Goal: Task Accomplishment & Management: Manage account settings

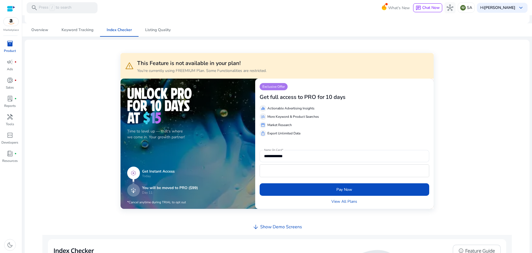
scroll to position [139, 0]
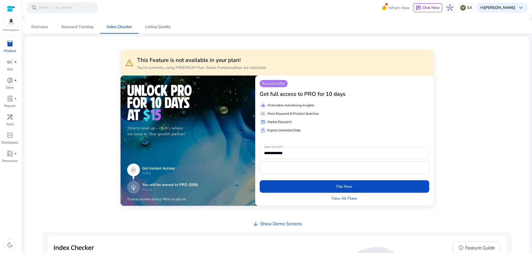
drag, startPoint x: 156, startPoint y: 29, endPoint x: 160, endPoint y: 28, distance: 4.5
click at [156, 29] on span "Listing Quality" at bounding box center [158, 27] width 26 height 4
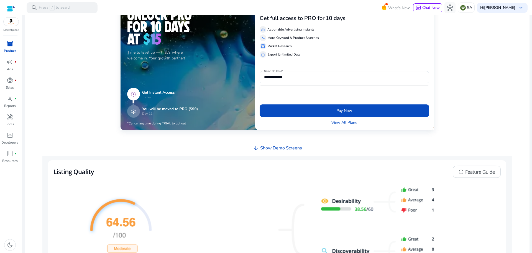
scroll to position [139, 0]
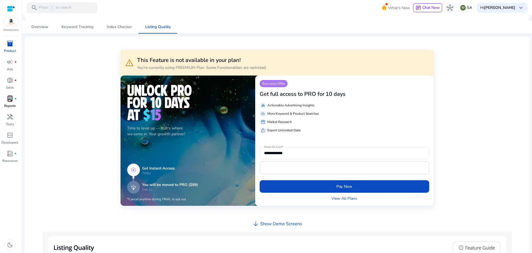
click at [13, 101] on span "lab_profile" at bounding box center [10, 98] width 7 height 7
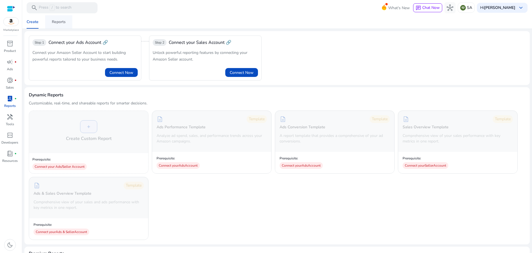
click at [56, 22] on div "Reports" at bounding box center [59, 22] width 14 height 4
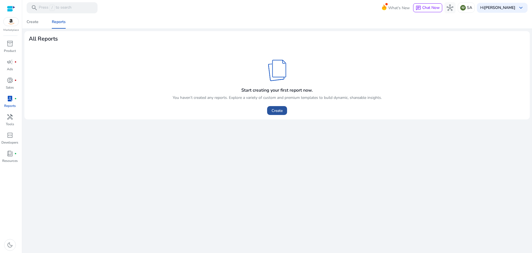
click at [279, 109] on span "Create" at bounding box center [277, 111] width 11 height 6
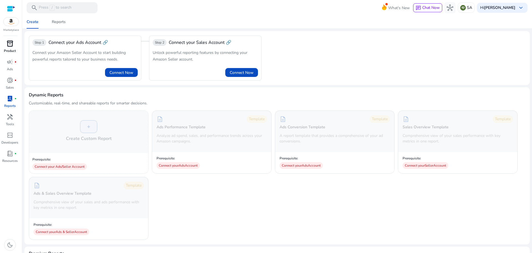
click at [11, 45] on span "inventory_2" at bounding box center [10, 43] width 7 height 7
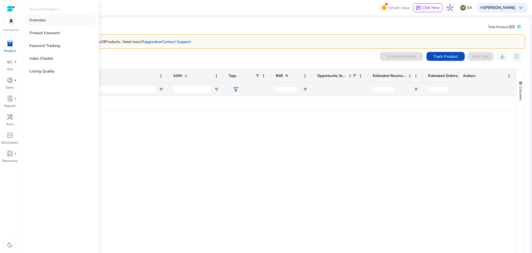
click at [37, 21] on p "Overview" at bounding box center [37, 20] width 16 height 6
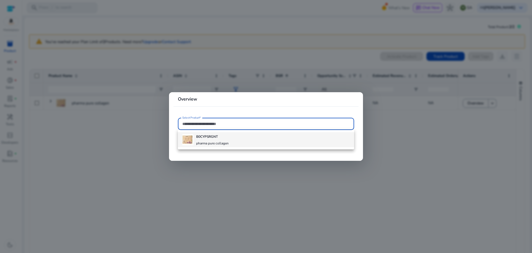
click at [220, 141] on h4 "pharma pure collagen" at bounding box center [212, 143] width 32 height 4
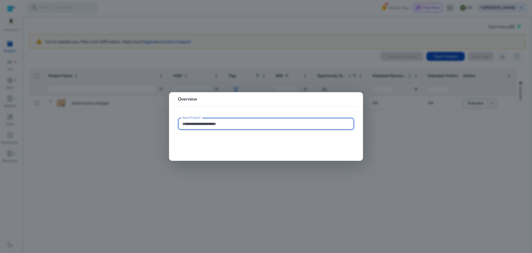
type input "**********"
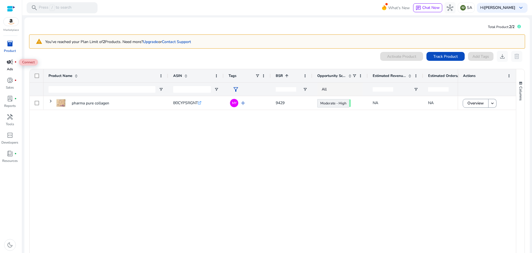
click at [11, 64] on span "campaign" at bounding box center [10, 62] width 7 height 7
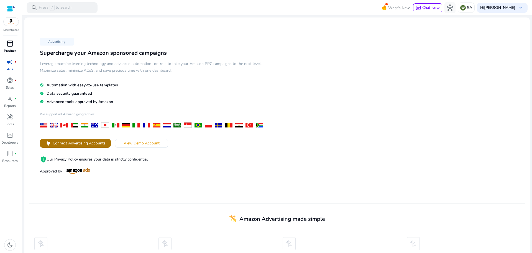
click at [73, 142] on span "Connect Advertising Accounts" at bounding box center [79, 143] width 53 height 6
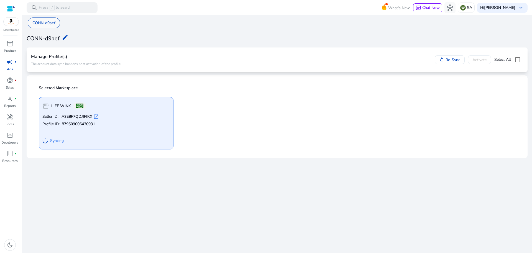
click at [40, 23] on p "CONN-d9aef" at bounding box center [43, 23] width 23 height 6
click at [444, 60] on span "Re-Sync" at bounding box center [452, 60] width 16 height 6
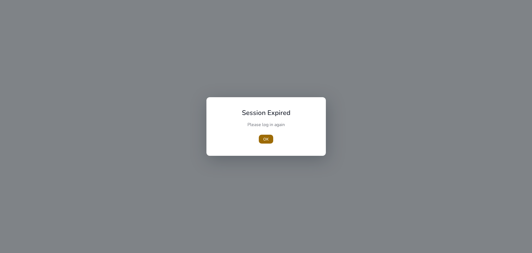
click at [266, 139] on span "OK" at bounding box center [266, 139] width 6 height 6
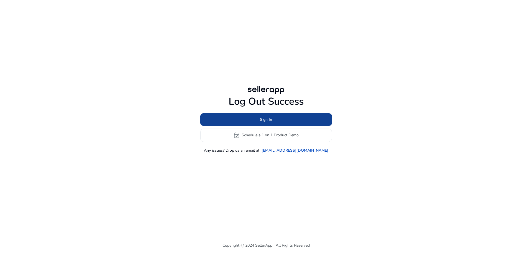
click at [273, 119] on span at bounding box center [266, 119] width 132 height 13
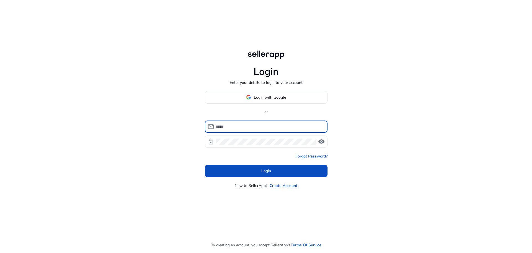
type input "**********"
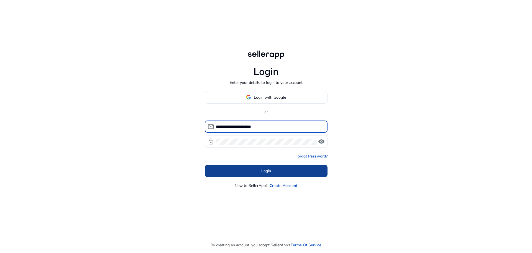
click at [267, 172] on span "Login" at bounding box center [266, 171] width 10 height 6
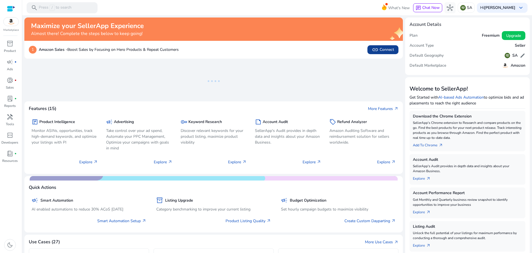
click at [382, 49] on span "link Connect" at bounding box center [383, 49] width 22 height 7
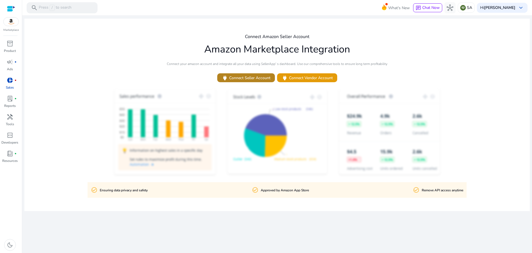
click at [236, 76] on span "power Connect Seller Account" at bounding box center [246, 78] width 49 height 6
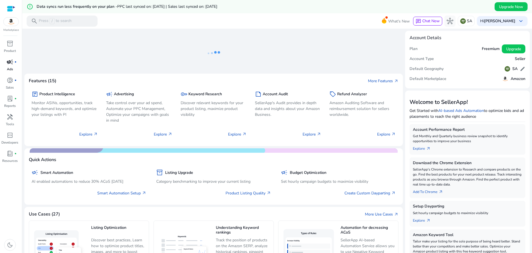
click at [12, 62] on span "campaign" at bounding box center [10, 62] width 7 height 7
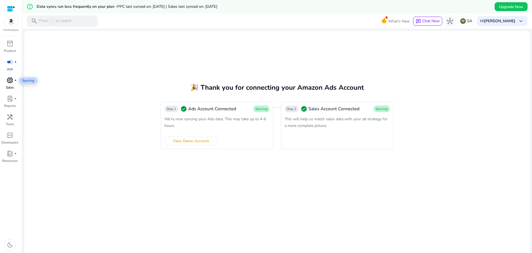
click at [11, 82] on span "donut_small" at bounding box center [10, 80] width 7 height 7
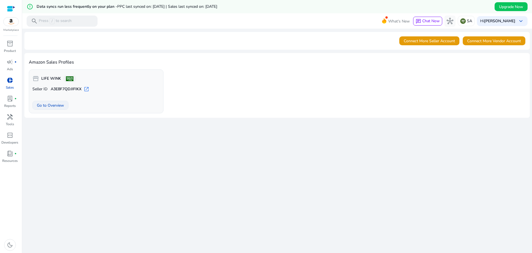
click at [53, 103] on span "Go to Overview" at bounding box center [50, 105] width 27 height 6
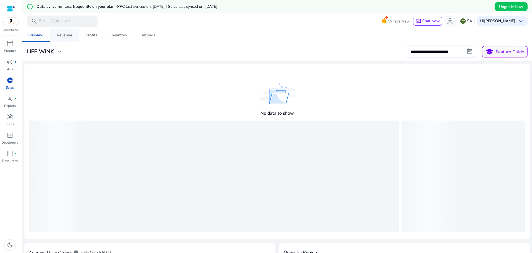
click at [67, 33] on div "Revenue" at bounding box center [65, 35] width 16 height 4
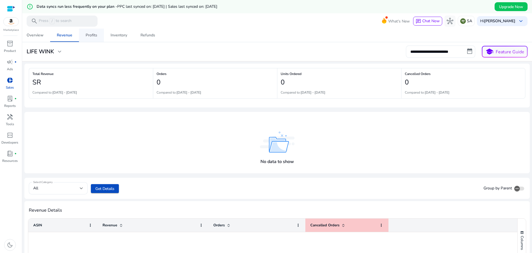
click at [90, 37] on div "Profits" at bounding box center [92, 35] width 12 height 4
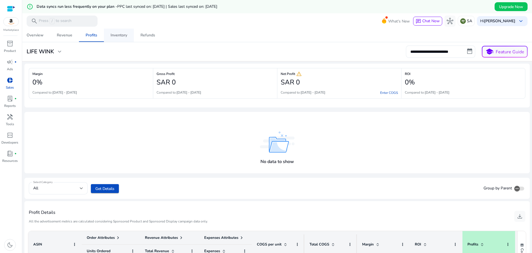
click at [117, 37] on div "Inventory" at bounding box center [119, 35] width 17 height 4
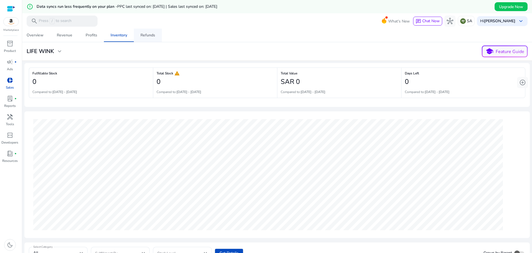
click at [150, 36] on div "Refunds" at bounding box center [148, 35] width 15 height 4
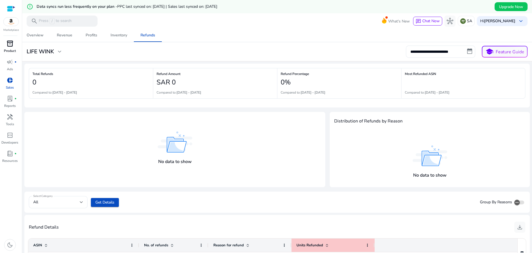
click at [10, 46] on span "inventory_2" at bounding box center [10, 43] width 7 height 7
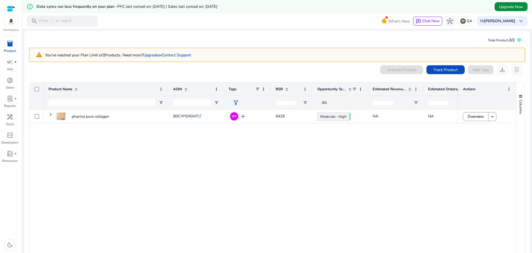
click at [512, 6] on span "Upgrade Now" at bounding box center [511, 7] width 24 height 6
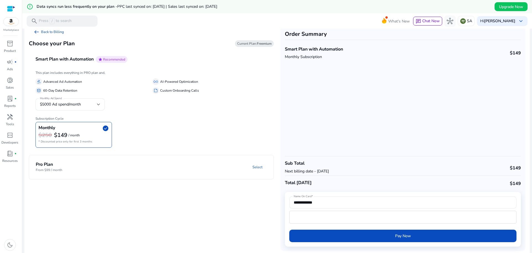
scroll to position [13, 0]
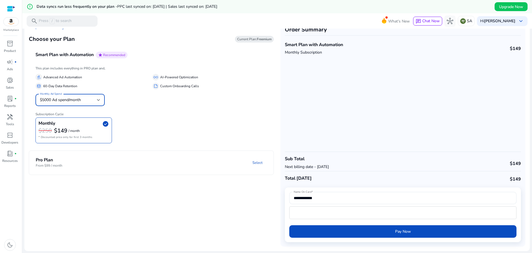
click at [90, 98] on div "$5000 Ad spend/month" at bounding box center [68, 100] width 57 height 6
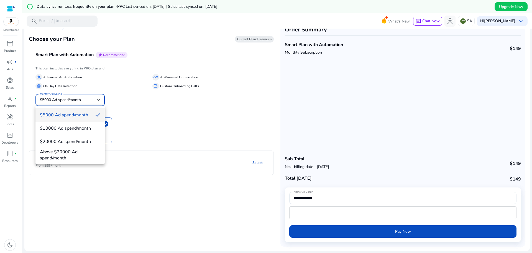
click at [156, 102] on div at bounding box center [266, 126] width 532 height 253
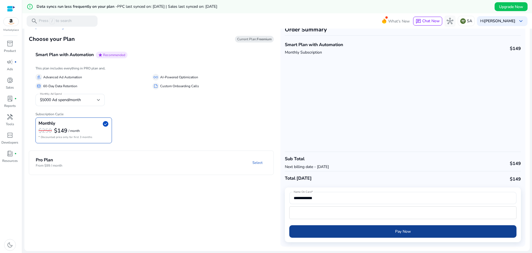
click at [422, 231] on span "submit" at bounding box center [402, 231] width 227 height 13
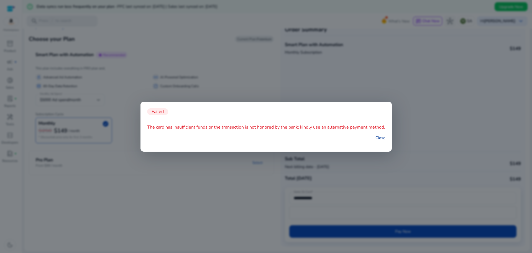
click at [381, 138] on link "Close" at bounding box center [381, 138] width 10 height 6
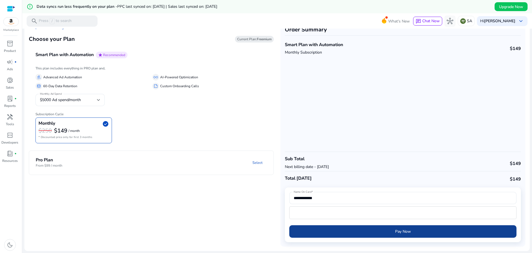
click at [401, 231] on span "Pay Now" at bounding box center [403, 231] width 16 height 6
click at [405, 228] on span "Pay Now" at bounding box center [403, 231] width 16 height 6
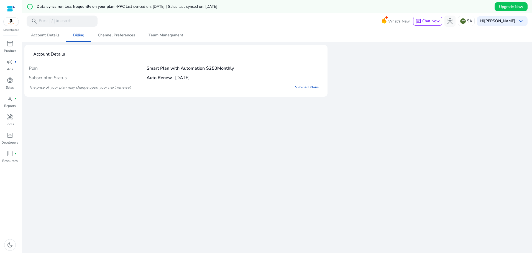
click at [7, 41] on span "inventory_2" at bounding box center [10, 43] width 7 height 7
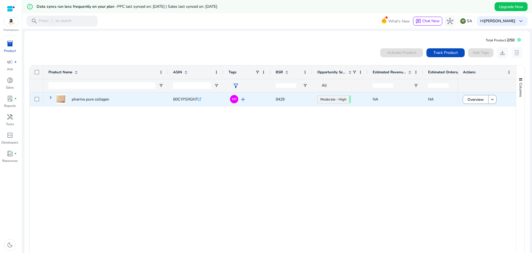
click at [244, 98] on span "add" at bounding box center [243, 99] width 7 height 7
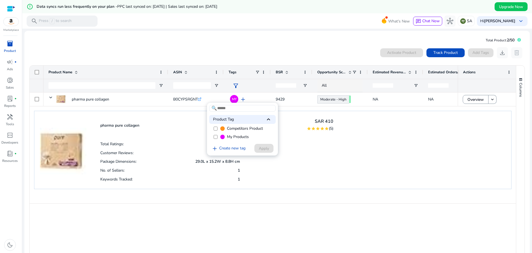
click at [253, 40] on div at bounding box center [266, 126] width 532 height 253
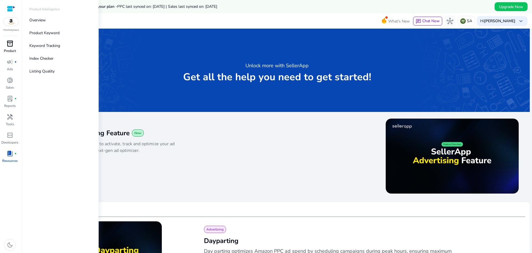
click at [8, 44] on span "inventory_2" at bounding box center [10, 43] width 7 height 7
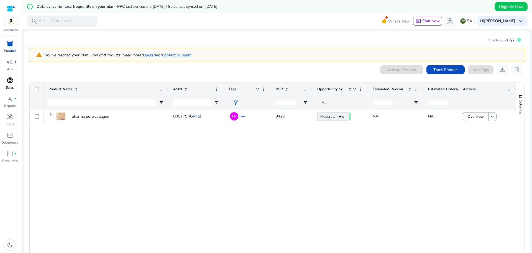
click at [9, 78] on span "donut_small" at bounding box center [10, 80] width 7 height 7
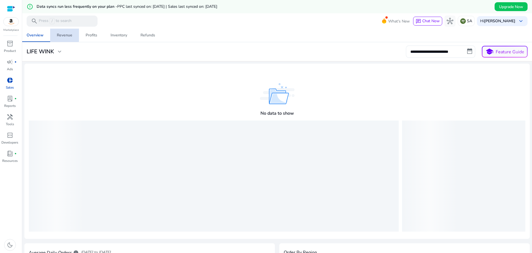
click at [60, 35] on div "Revenue" at bounding box center [65, 35] width 16 height 4
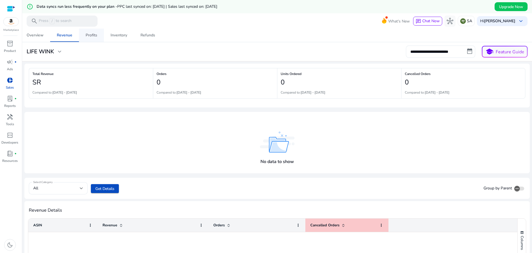
click at [88, 35] on div "Profits" at bounding box center [92, 35] width 12 height 4
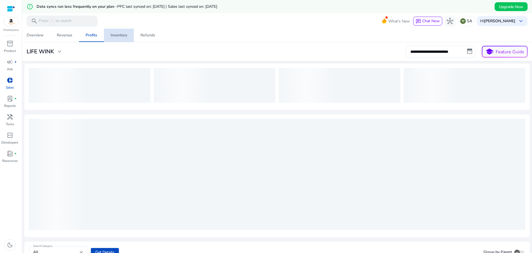
click at [121, 34] on div "Inventory" at bounding box center [119, 35] width 17 height 4
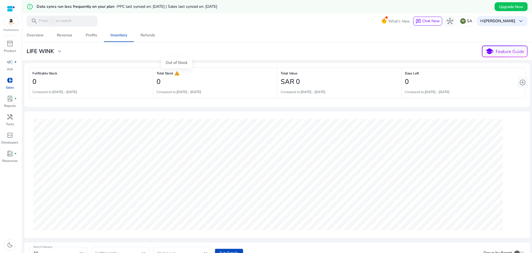
click at [176, 74] on span "warning" at bounding box center [177, 73] width 6 height 6
click at [149, 36] on div "Refunds" at bounding box center [148, 35] width 15 height 4
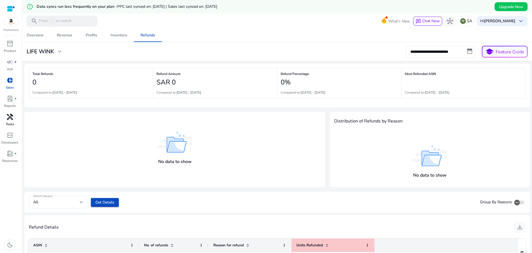
click at [9, 119] on span "handyman" at bounding box center [10, 116] width 7 height 7
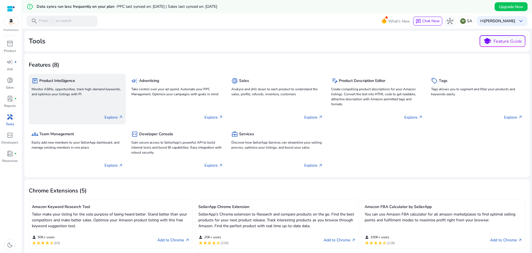
click at [57, 89] on p "Monitor ASINs, opportunities, track high-demand keywords, and optimize your lis…" at bounding box center [78, 92] width 92 height 10
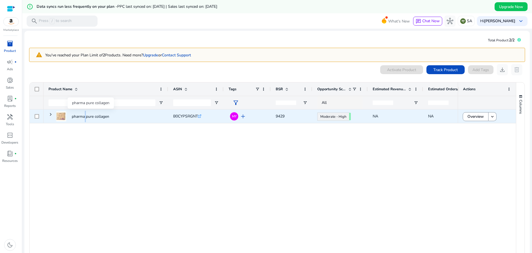
click at [85, 118] on p "pharma pure collagen" at bounding box center [90, 116] width 37 height 11
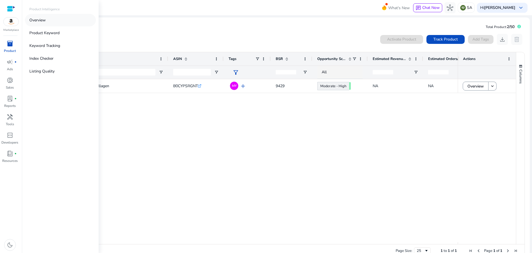
click at [41, 19] on p "Overview" at bounding box center [37, 20] width 16 height 6
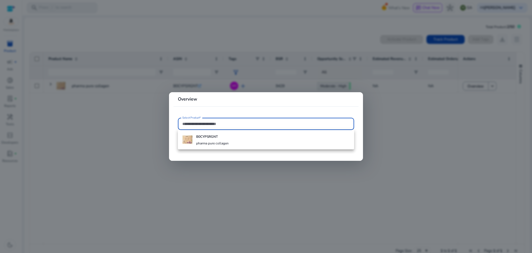
click at [214, 140] on div "B0CYPSRGNT pharma pure collagen" at bounding box center [212, 139] width 32 height 15
type input "**********"
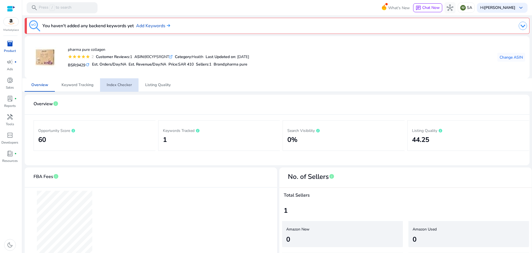
click at [118, 85] on span "Index Checker" at bounding box center [119, 85] width 25 height 4
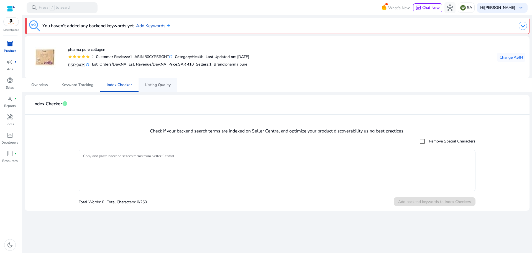
click at [160, 85] on span "Listing Quality" at bounding box center [158, 85] width 26 height 4
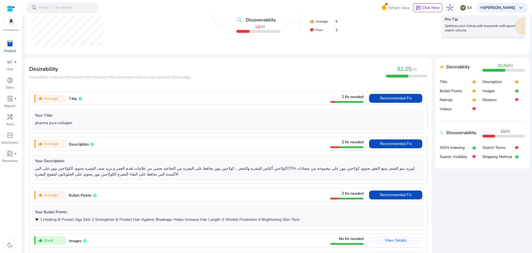
scroll to position [166, 0]
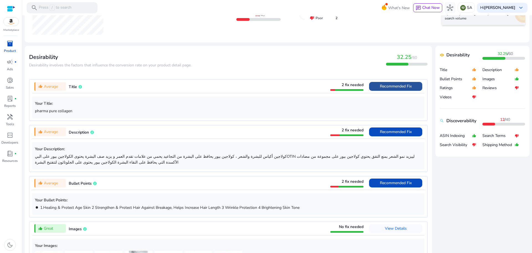
click at [383, 85] on span "Recommended Fix" at bounding box center [396, 85] width 32 height 5
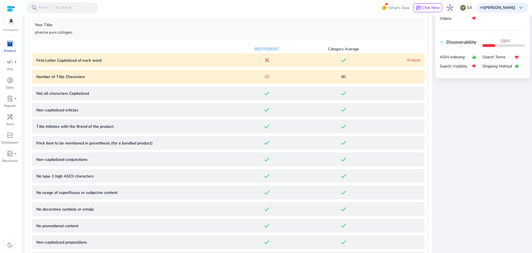
scroll to position [246, 0]
click at [412, 59] on link "Analyze" at bounding box center [414, 59] width 14 height 5
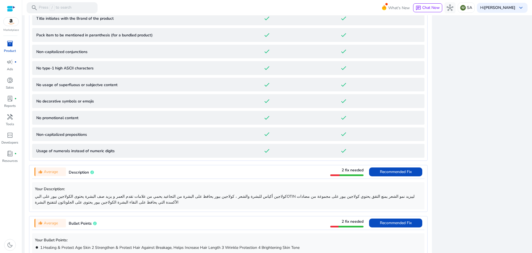
scroll to position [492, 0]
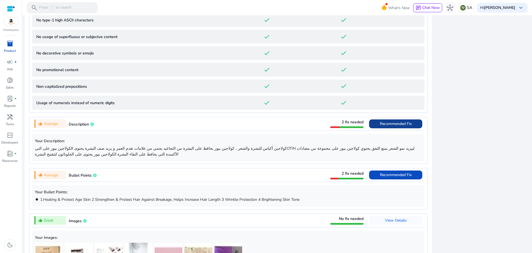
click at [377, 123] on span at bounding box center [395, 123] width 53 height 13
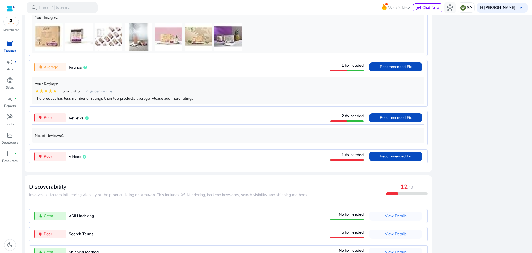
scroll to position [540, 0]
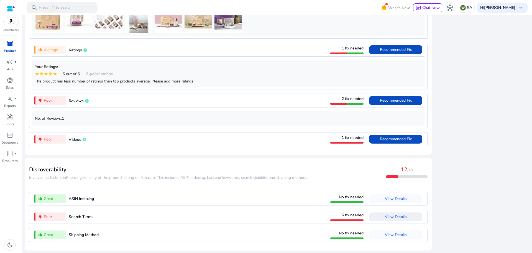
click at [391, 218] on span "View Details" at bounding box center [396, 216] width 22 height 5
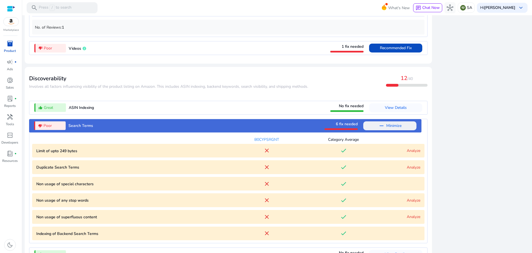
scroll to position [524, 0]
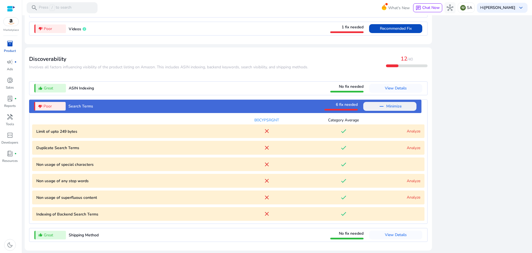
click at [412, 131] on link "Analyze" at bounding box center [414, 130] width 14 height 5
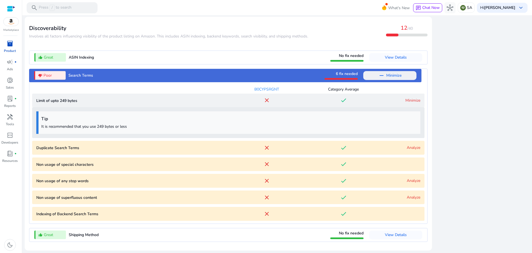
scroll to position [555, 0]
click at [389, 236] on span "View Details" at bounding box center [396, 234] width 22 height 5
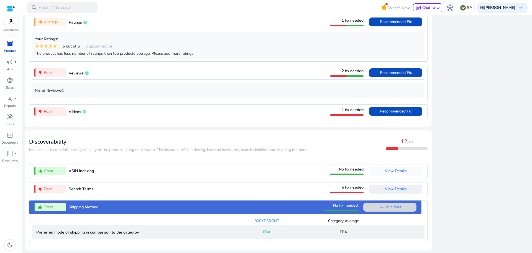
scroll to position [441, 0]
click at [400, 191] on span "View Details" at bounding box center [396, 188] width 22 height 5
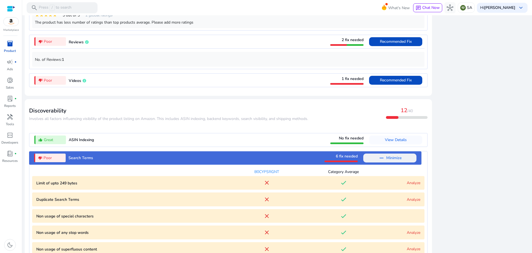
scroll to position [524, 0]
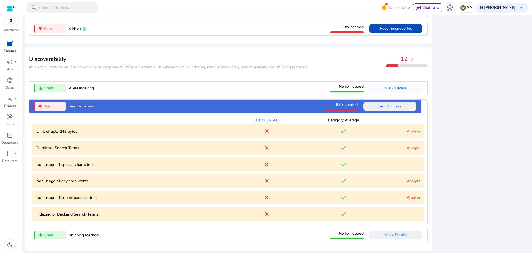
click at [415, 146] on link "Analyze" at bounding box center [414, 147] width 14 height 5
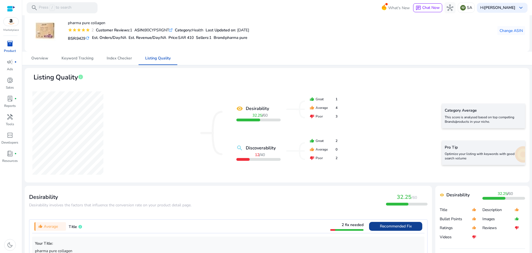
scroll to position [0, 0]
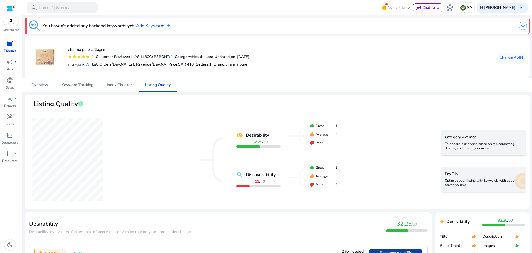
drag, startPoint x: 77, startPoint y: 85, endPoint x: 79, endPoint y: 74, distance: 11.2
click at [77, 85] on span "Keyword Tracking" at bounding box center [78, 85] width 32 height 4
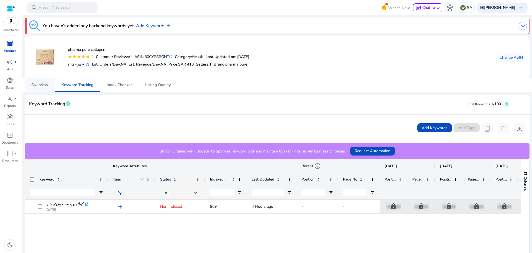
click at [42, 90] on span "Overview" at bounding box center [39, 84] width 17 height 13
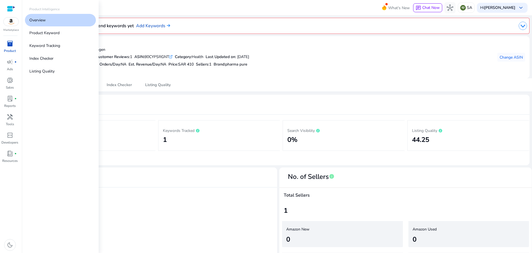
click at [10, 47] on span "inventory_2" at bounding box center [10, 43] width 7 height 7
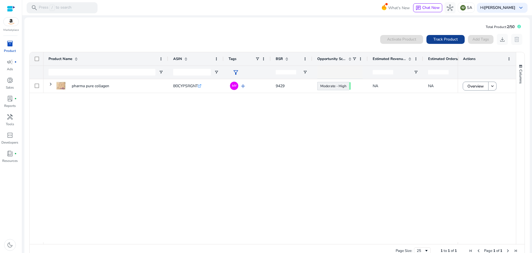
click at [442, 42] on span "Track Product" at bounding box center [446, 39] width 24 height 6
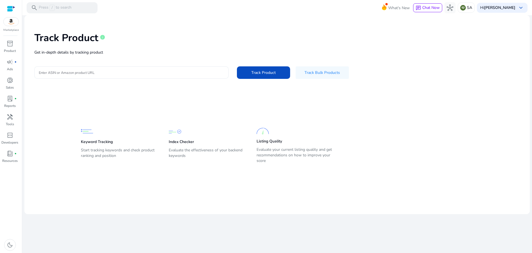
click at [152, 72] on input "Enter ASIN or Amazon product URL" at bounding box center [131, 72] width 185 height 6
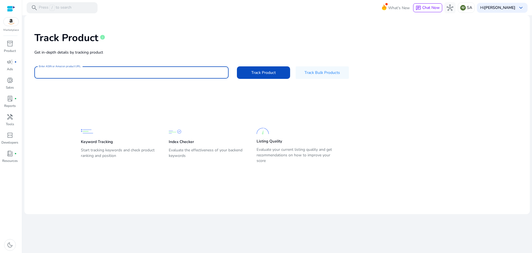
paste input "**********"
type input "**********"
click at [266, 76] on span at bounding box center [263, 72] width 53 height 13
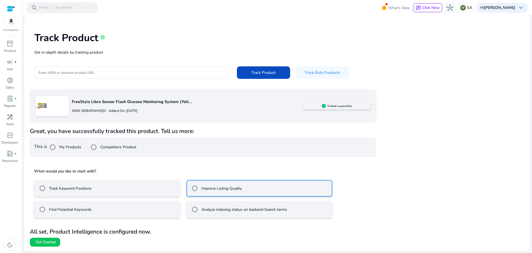
click at [90, 67] on div at bounding box center [131, 72] width 185 height 12
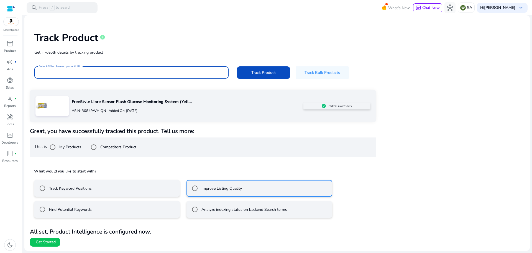
paste input "**********"
type input "**********"
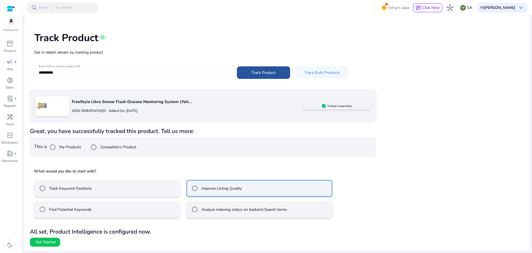
click at [263, 73] on span "Track Product" at bounding box center [263, 73] width 24 height 6
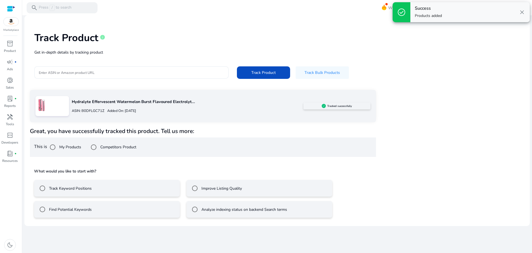
click at [208, 187] on label "Improve Listing Quality" at bounding box center [221, 188] width 42 height 6
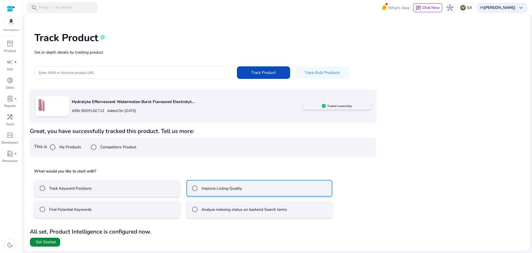
click at [47, 241] on span "Get Started" at bounding box center [46, 242] width 20 height 6
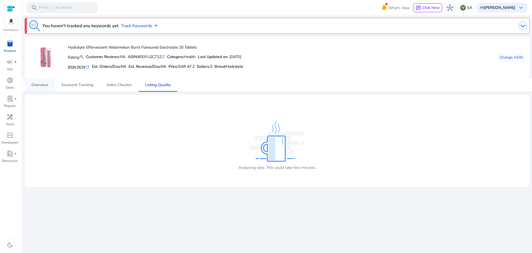
click at [40, 83] on span "Overview" at bounding box center [39, 85] width 17 height 4
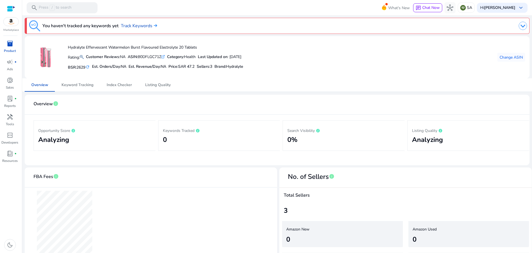
scroll to position [31, 0]
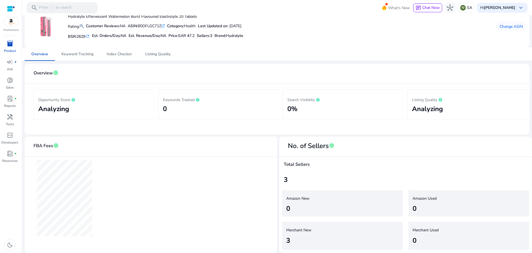
click at [8, 47] on span "inventory_2" at bounding box center [10, 43] width 7 height 7
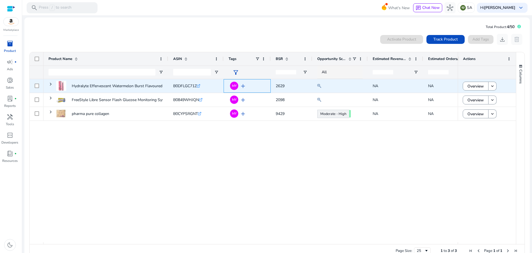
click at [242, 85] on span "add" at bounding box center [243, 86] width 7 height 7
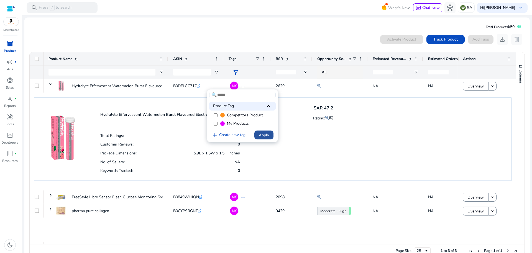
click at [263, 134] on span "Apply" at bounding box center [264, 135] width 10 height 6
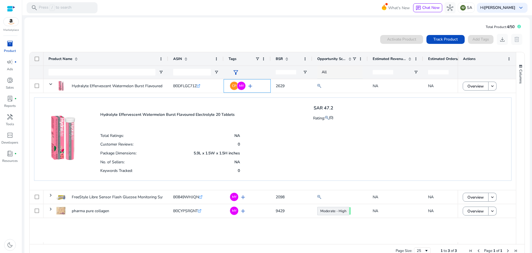
scroll to position [12, 0]
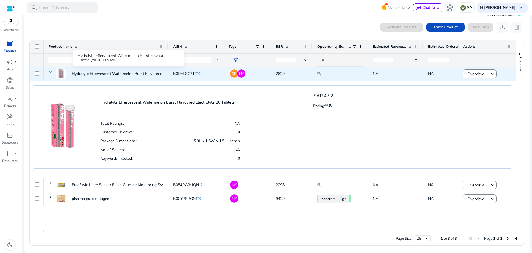
click at [122, 73] on p "Hydralyte Effervescent Watermelon Burst Flavoured Electrolyte..." at bounding box center [128, 73] width 113 height 11
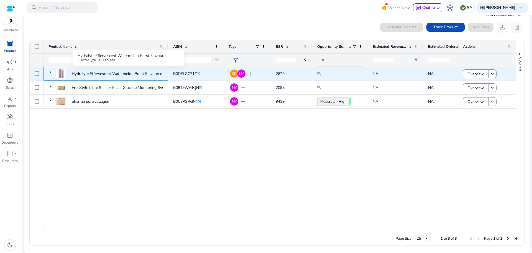
click at [140, 77] on p "Hydralyte Effervescent Watermelon Burst Flavoured Electrolyte..." at bounding box center [128, 73] width 113 height 11
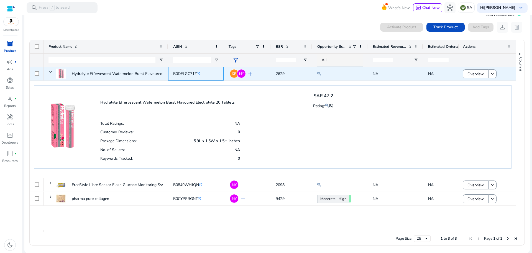
click at [200, 74] on icon ".st0{fill:#2c8af8}" at bounding box center [199, 74] width 4 height 4
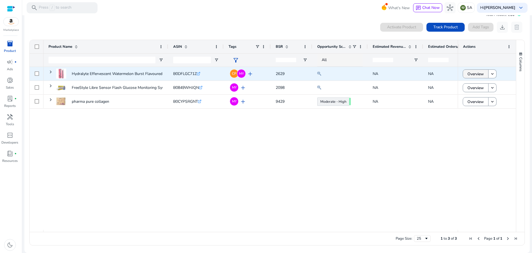
click at [469, 74] on span "Overview" at bounding box center [476, 73] width 16 height 11
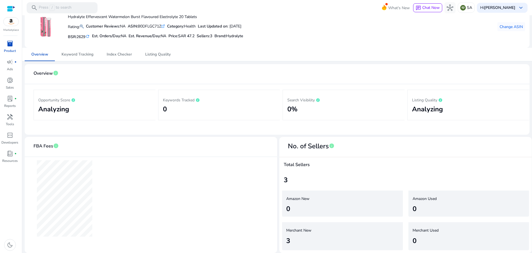
scroll to position [31, 0]
click at [81, 54] on span "Keyword Tracking" at bounding box center [78, 54] width 32 height 4
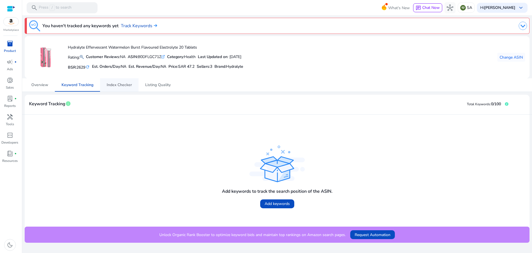
click at [116, 83] on span "Index Checker" at bounding box center [119, 85] width 25 height 4
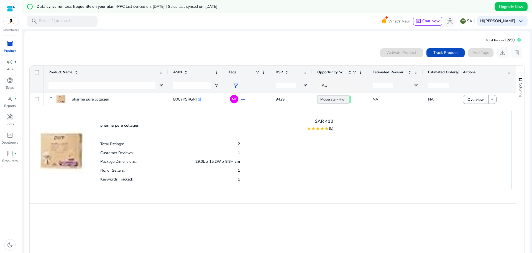
click at [10, 42] on span "inventory_2" at bounding box center [10, 43] width 7 height 7
click at [9, 44] on span "inventory_2" at bounding box center [10, 43] width 7 height 7
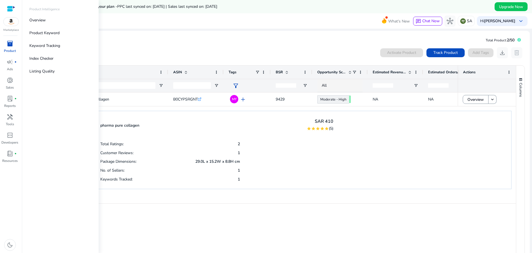
click at [8, 46] on span "inventory_2" at bounding box center [10, 43] width 7 height 7
click at [39, 19] on p "Overview" at bounding box center [37, 20] width 16 height 6
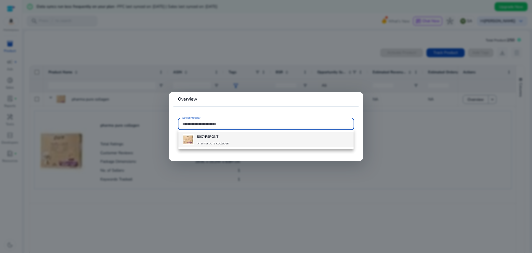
click at [208, 141] on h4 "pharma pure collagen" at bounding box center [213, 143] width 32 height 4
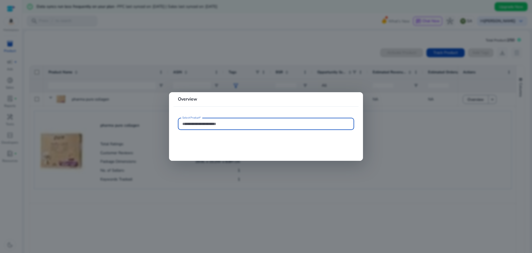
type input "**********"
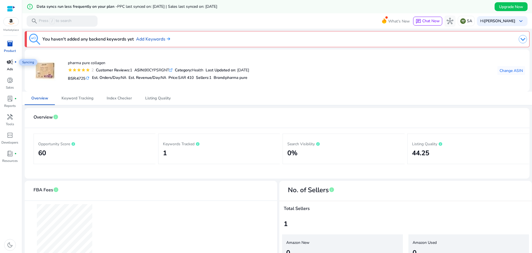
click at [11, 61] on span "campaign" at bounding box center [10, 62] width 7 height 7
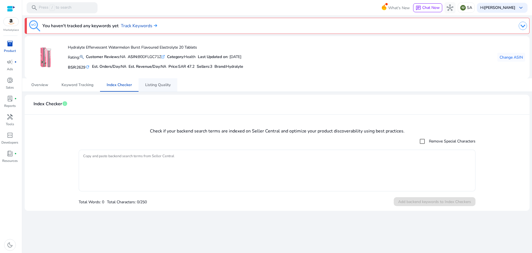
click at [149, 84] on span "Listing Quality" at bounding box center [158, 85] width 26 height 4
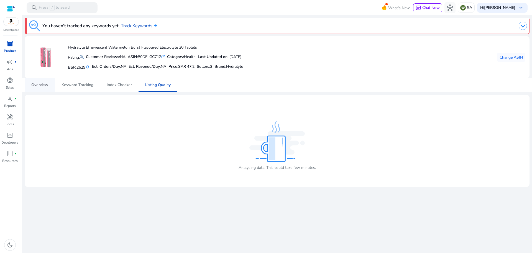
click at [38, 83] on span "Overview" at bounding box center [39, 85] width 17 height 4
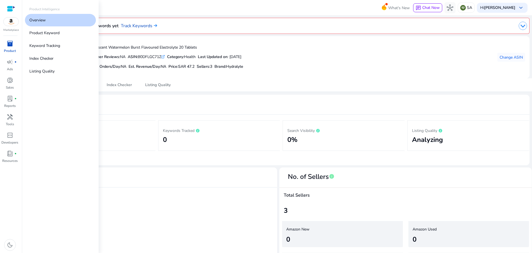
click at [7, 45] on span "inventory_2" at bounding box center [10, 43] width 7 height 7
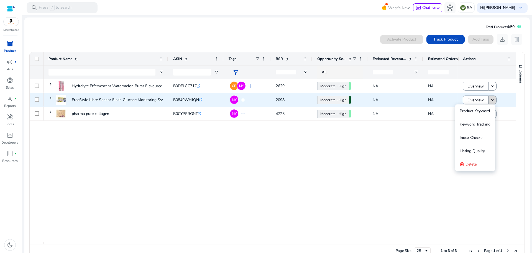
click at [493, 101] on mat-icon "keyboard_arrow_down" at bounding box center [492, 99] width 5 height 5
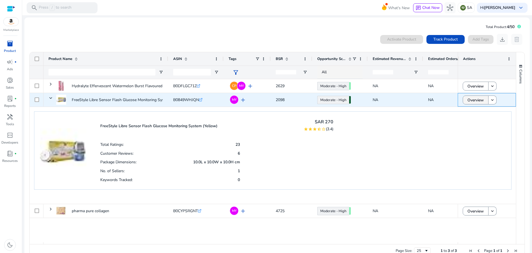
click at [477, 100] on span "Overview" at bounding box center [476, 99] width 16 height 11
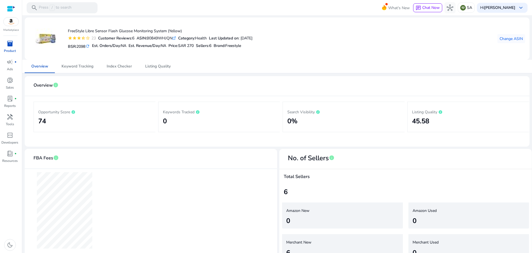
scroll to position [31, 0]
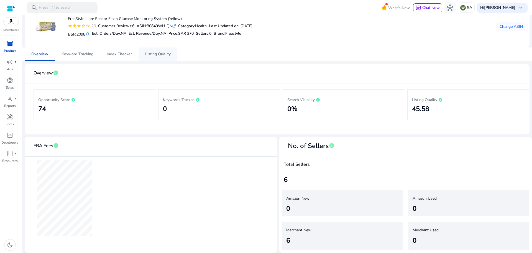
click at [160, 54] on span "Listing Quality" at bounding box center [158, 54] width 26 height 4
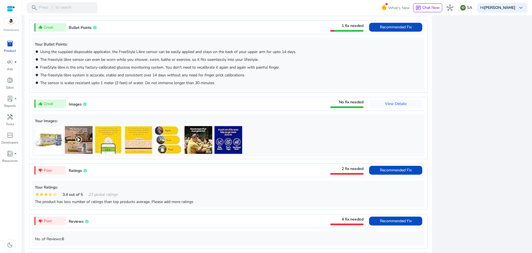
scroll to position [300, 0]
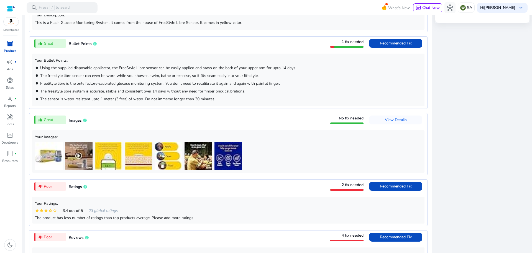
click at [81, 43] on span "Bullet Points" at bounding box center [80, 43] width 23 height 5
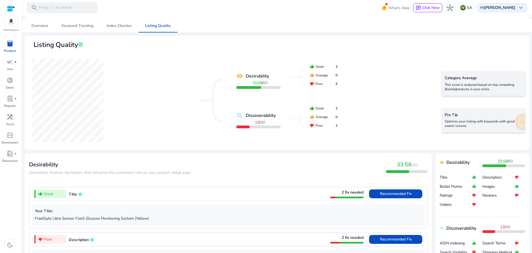
scroll to position [0, 0]
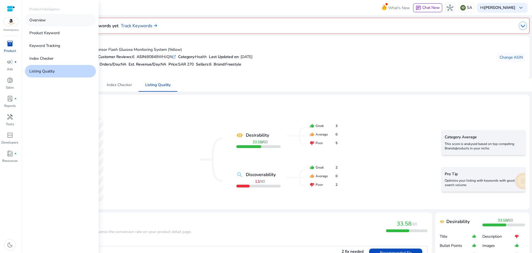
click at [39, 18] on p "Overview" at bounding box center [37, 20] width 16 height 6
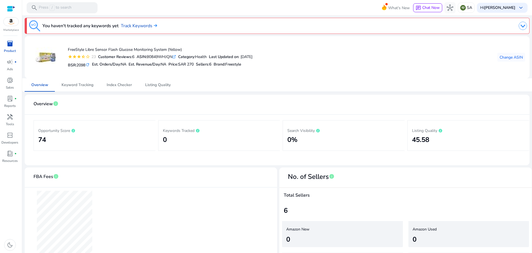
click at [9, 43] on span "inventory_2" at bounding box center [10, 43] width 7 height 7
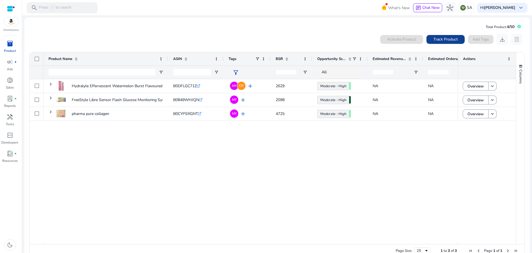
click at [453, 38] on span "Track Product" at bounding box center [446, 39] width 24 height 6
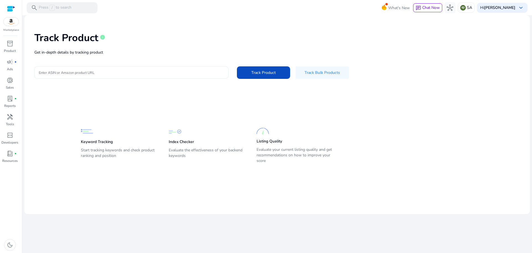
click at [124, 74] on input "Enter ASIN or Amazon product URL" at bounding box center [131, 72] width 185 height 6
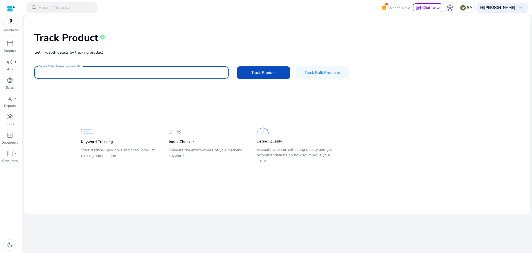
paste input "**********"
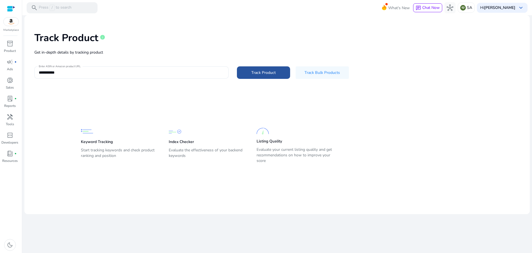
click at [261, 75] on span "Track Product" at bounding box center [263, 73] width 24 height 6
type input "**********"
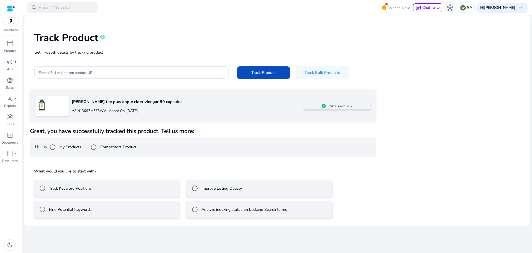
click at [214, 189] on label "Improve Listing Quality" at bounding box center [221, 188] width 42 height 6
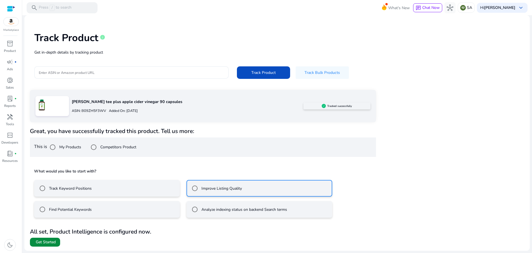
click at [45, 243] on span "Get Started" at bounding box center [46, 242] width 20 height 6
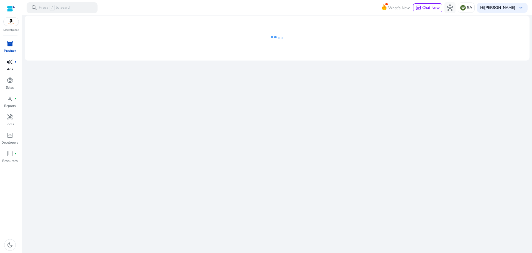
click at [9, 66] on div "campaign fiber_manual_record" at bounding box center [10, 61] width 16 height 9
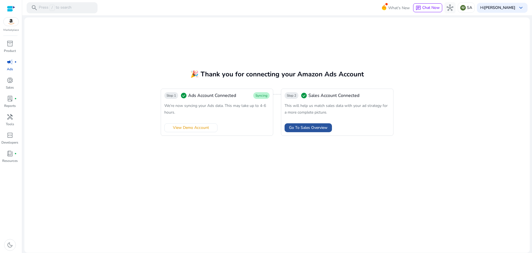
click at [308, 129] on span "Go To Sales Overview" at bounding box center [308, 127] width 39 height 6
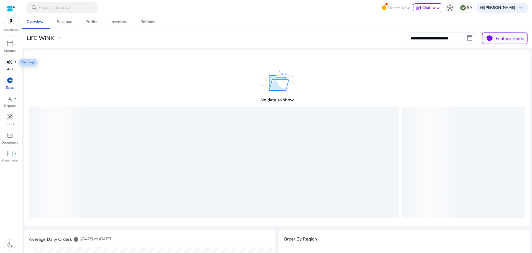
click at [12, 65] on span "campaign" at bounding box center [10, 62] width 7 height 7
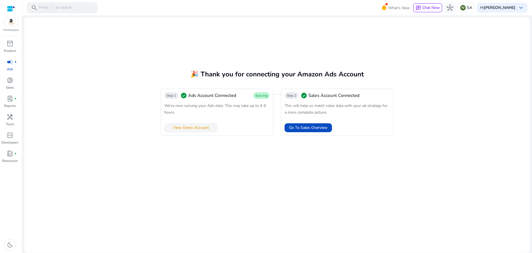
click at [180, 128] on span "View Demo Account" at bounding box center [191, 127] width 36 height 6
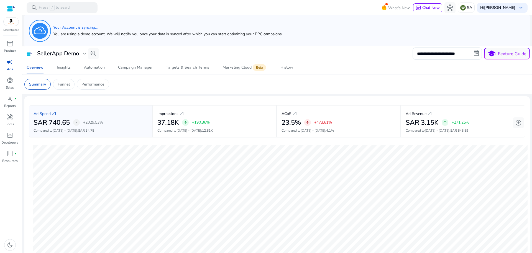
scroll to position [28, 0]
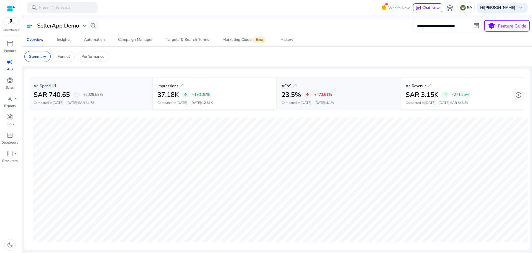
click at [292, 86] on span "arrow_outward" at bounding box center [295, 85] width 7 height 7
click at [289, 92] on h2 "23.5%" at bounding box center [291, 95] width 19 height 8
drag, startPoint x: 281, startPoint y: 86, endPoint x: 295, endPoint y: 86, distance: 14.4
click at [295, 86] on div "ACoS arrow_outward" at bounding box center [339, 85] width 115 height 10
click at [278, 88] on div "ACoS arrow_outward 23.5% arrow_upward +473.61% Compared to [DATE] - [DATE] : 4.…" at bounding box center [339, 93] width 124 height 32
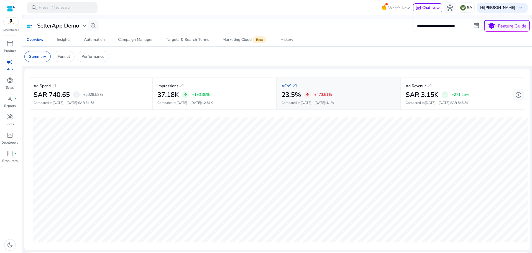
click at [278, 88] on div "ACoS arrow_outward 23.5% arrow_upward +473.61% Compared to [DATE] - [DATE] : 4.…" at bounding box center [339, 93] width 124 height 32
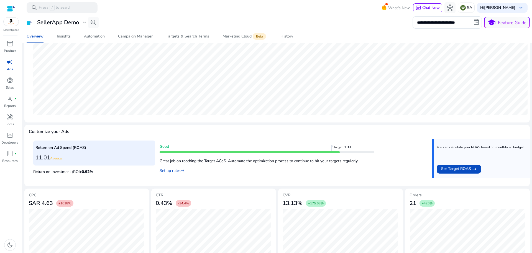
scroll to position [166, 0]
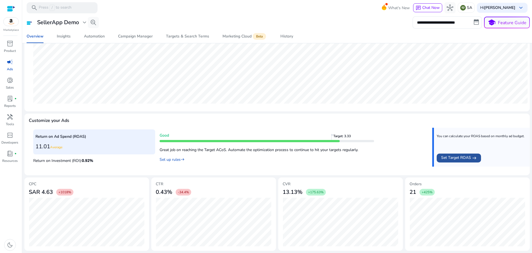
click at [463, 156] on span "Set Target ROAS" at bounding box center [456, 157] width 30 height 7
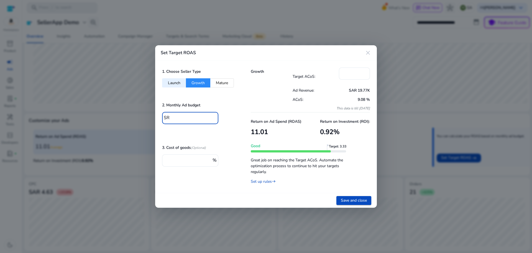
click at [199, 119] on input "*****" at bounding box center [192, 117] width 43 height 6
type input "****"
click at [227, 131] on div "1. Choose Seller Type Launch Growth Mature 2. Monthly Ad budget SR **** 3. Cost…" at bounding box center [199, 126] width 89 height 132
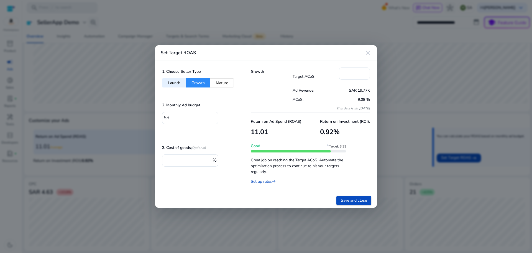
click at [233, 107] on div "2. Monthly Ad budget SR ****" at bounding box center [199, 115] width 75 height 29
click at [351, 72] on input "**" at bounding box center [355, 73] width 22 height 6
click at [350, 73] on input "**" at bounding box center [355, 73] width 22 height 6
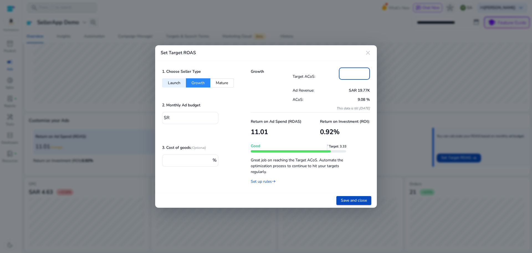
click at [350, 73] on input "**" at bounding box center [355, 73] width 22 height 6
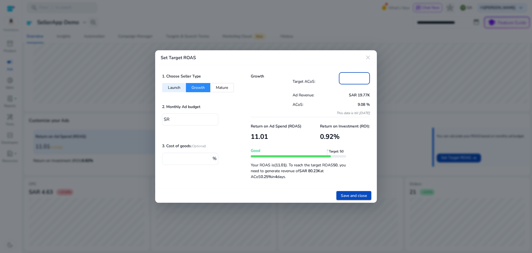
type input "**"
drag, startPoint x: 330, startPoint y: 102, endPoint x: 329, endPoint y: 98, distance: 4.0
click at [330, 102] on p "ACoS:" at bounding box center [312, 104] width 39 height 6
click at [353, 78] on input "**" at bounding box center [355, 78] width 22 height 6
click at [330, 88] on div "Target ACoS: **" at bounding box center [332, 81] width 78 height 18
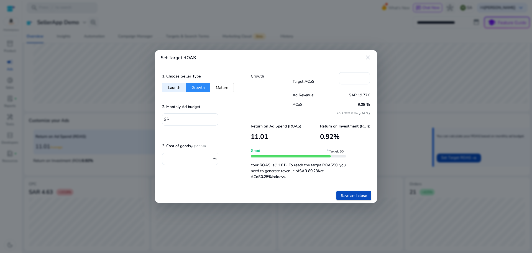
click at [185, 157] on input "**" at bounding box center [189, 158] width 44 height 6
click at [182, 156] on input "**" at bounding box center [189, 158] width 44 height 6
click at [357, 196] on span "Save and close" at bounding box center [354, 195] width 26 height 6
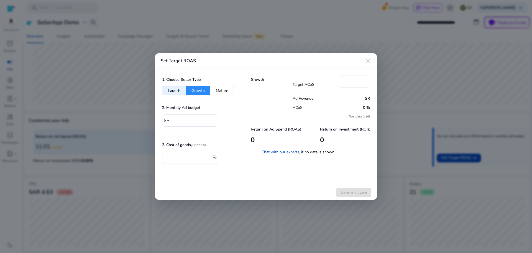
type input "*****"
type input "**"
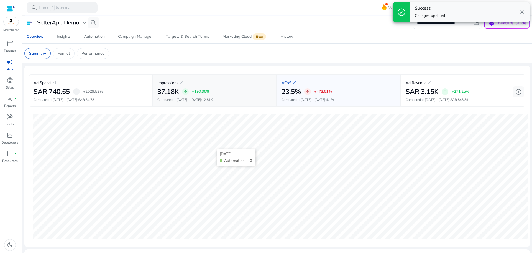
scroll to position [0, 0]
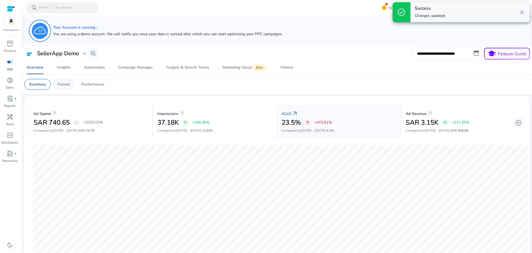
click at [60, 83] on p "Funnel" at bounding box center [64, 84] width 12 height 6
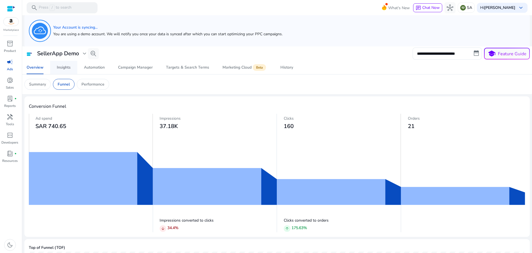
click at [67, 67] on div "Insights" at bounding box center [64, 67] width 14 height 4
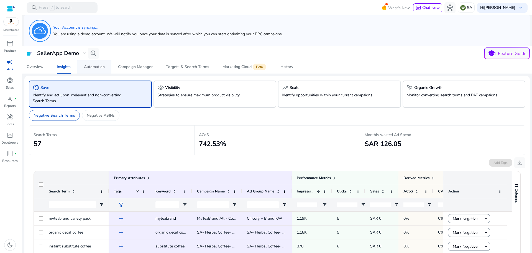
click at [92, 68] on div "Automation" at bounding box center [94, 67] width 21 height 4
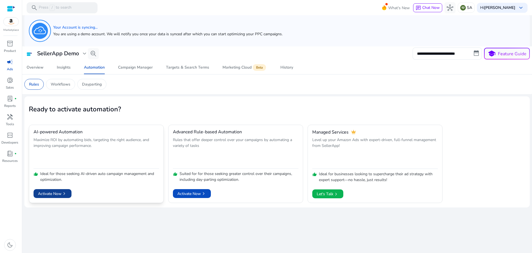
click at [52, 190] on span "Activate Now chevron_right" at bounding box center [52, 193] width 29 height 6
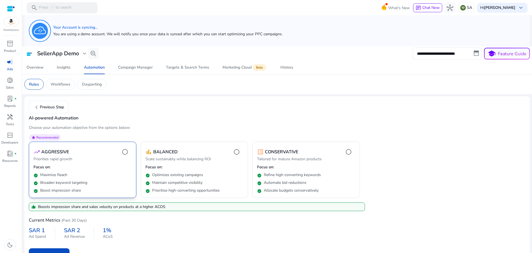
scroll to position [12, 0]
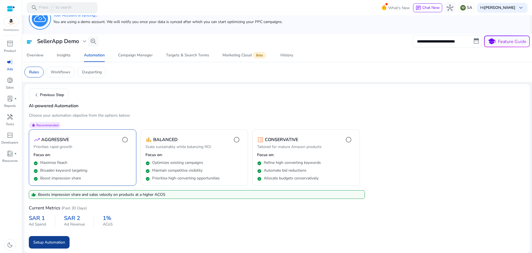
click at [50, 241] on span "Setup Automation" at bounding box center [49, 242] width 32 height 6
click at [174, 155] on p "Focus on:" at bounding box center [195, 155] width 98 height 6
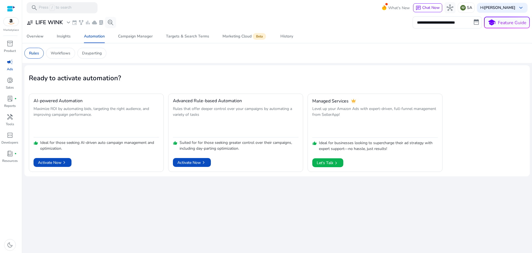
click at [7, 62] on span "campaign" at bounding box center [10, 62] width 7 height 7
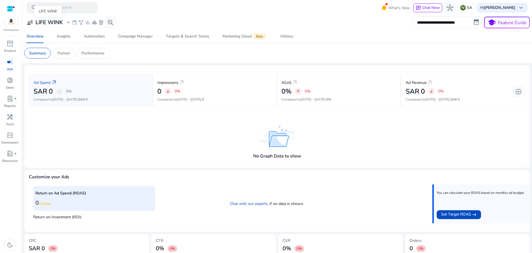
click at [57, 24] on h3 "LIFE WINK" at bounding box center [48, 22] width 27 height 7
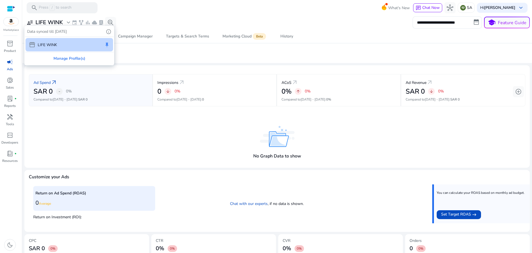
click at [162, 53] on div at bounding box center [266, 126] width 532 height 253
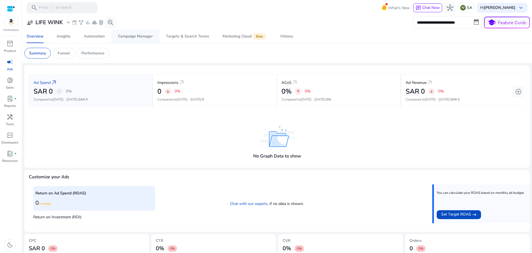
click at [136, 37] on div "Campaign Manager" at bounding box center [135, 36] width 35 height 4
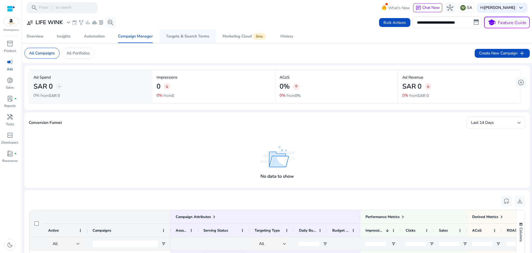
click at [185, 34] on div "Targets & Search Terms" at bounding box center [187, 36] width 43 height 4
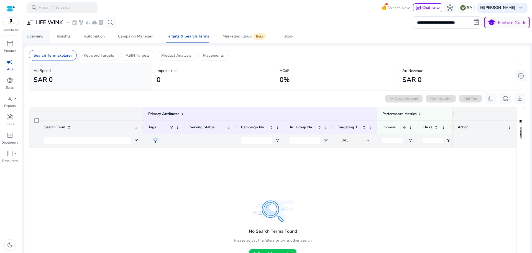
click at [39, 37] on div "Overview" at bounding box center [35, 36] width 17 height 4
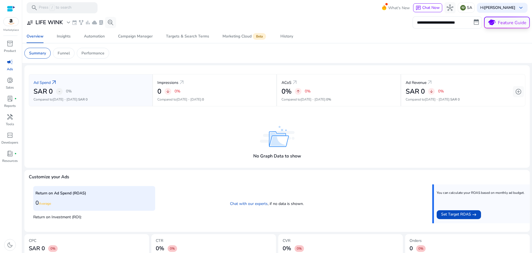
click at [507, 22] on button "school Feature Guide" at bounding box center [507, 23] width 46 height 12
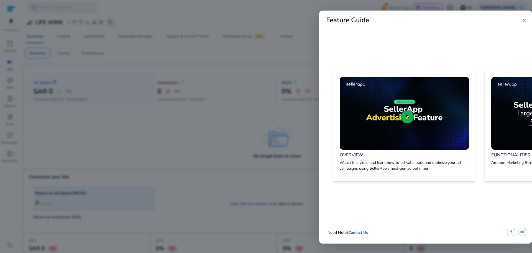
click at [216, 126] on div at bounding box center [266, 126] width 532 height 253
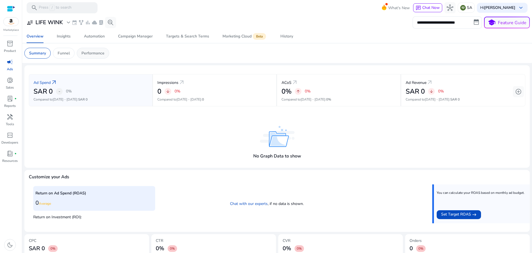
click at [92, 54] on p "Performance" at bounding box center [93, 53] width 23 height 6
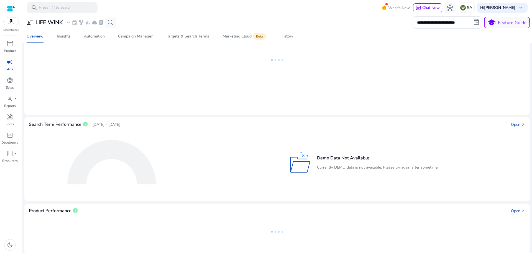
scroll to position [35, 0]
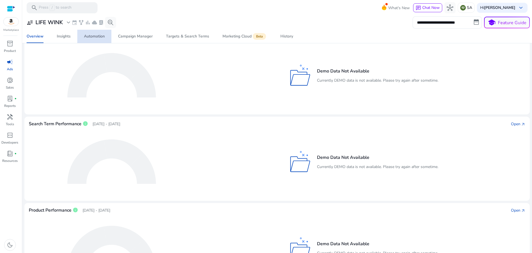
click at [96, 37] on div "Automation" at bounding box center [94, 36] width 21 height 4
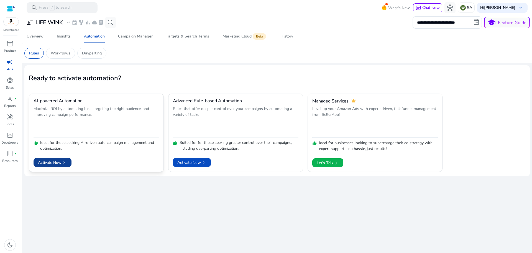
click at [49, 164] on span "Activate Now chevron_right" at bounding box center [52, 162] width 29 height 6
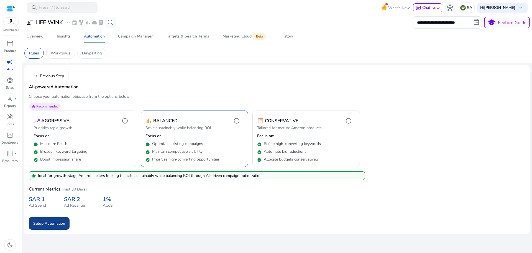
click at [46, 224] on span "Setup Automation" at bounding box center [49, 223] width 32 height 6
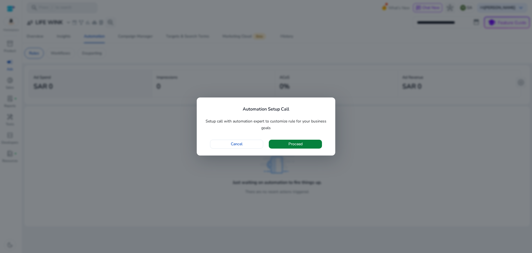
click at [293, 144] on span "Proceed" at bounding box center [296, 144] width 14 height 6
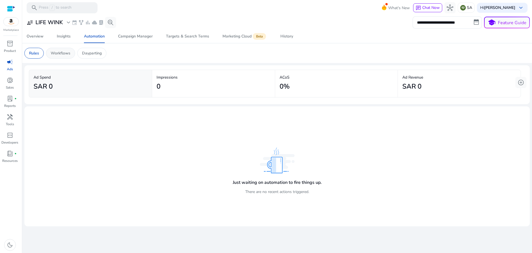
click at [62, 55] on p "Workflows" at bounding box center [61, 53] width 20 height 6
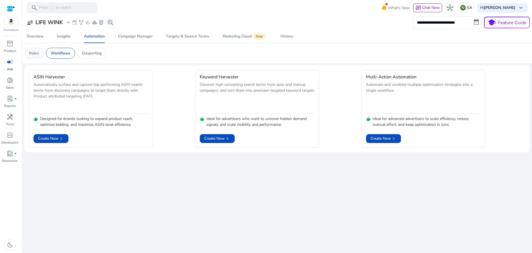
click at [34, 52] on p "Rules" at bounding box center [34, 53] width 10 height 6
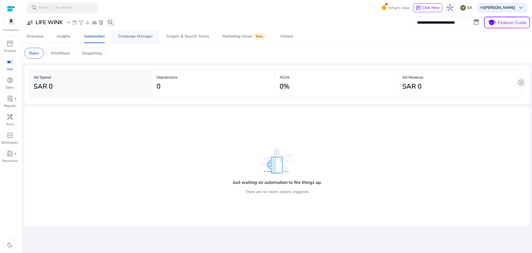
click at [137, 35] on div "Campaign Manager" at bounding box center [135, 36] width 35 height 4
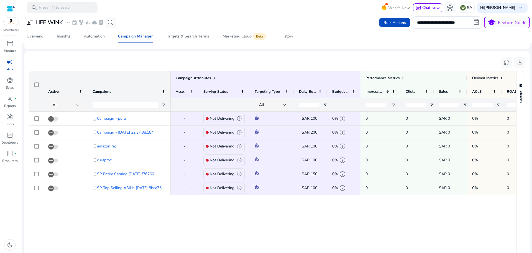
scroll to position [144, 0]
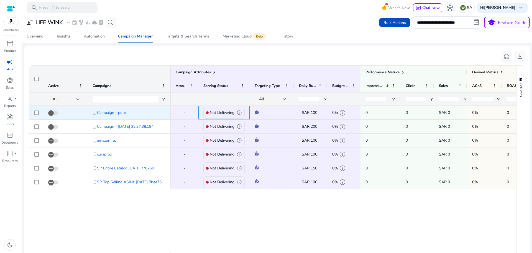
click at [218, 111] on p "Not Delivering" at bounding box center [222, 112] width 25 height 11
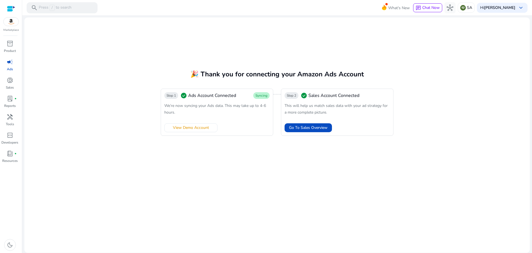
click at [11, 63] on span "campaign" at bounding box center [10, 62] width 7 height 7
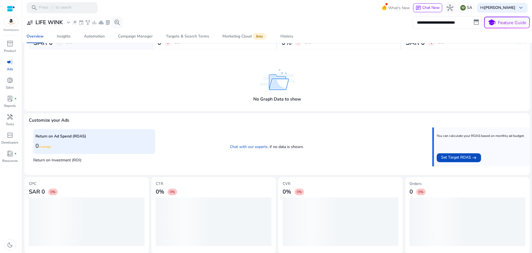
scroll to position [51, 0]
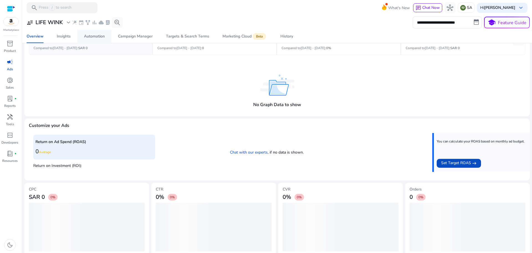
click at [93, 35] on div "Automation" at bounding box center [94, 36] width 21 height 4
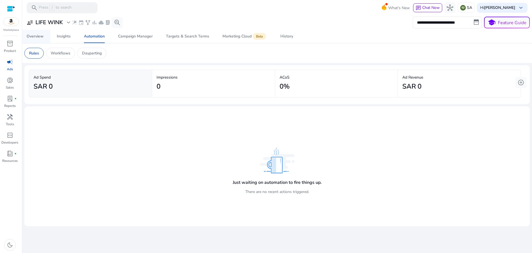
click at [37, 35] on div "Overview" at bounding box center [35, 36] width 17 height 4
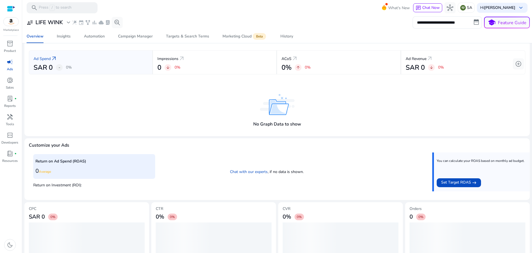
scroll to position [51, 0]
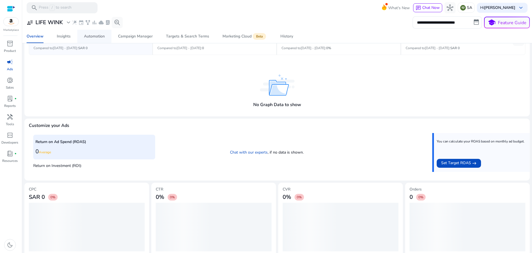
click at [95, 35] on div "Automation" at bounding box center [94, 36] width 21 height 4
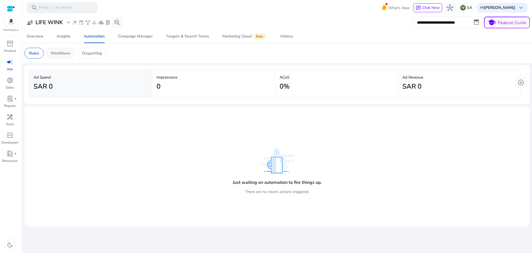
click at [57, 53] on p "Workflows" at bounding box center [61, 53] width 20 height 6
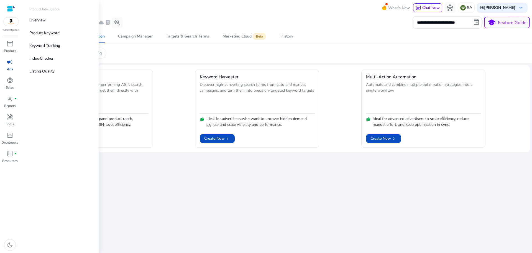
click at [9, 7] on div at bounding box center [11, 9] width 8 height 6
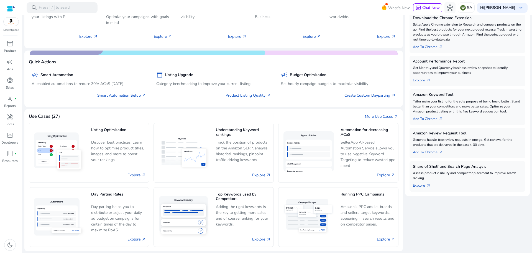
scroll to position [99, 0]
